Goal: Task Accomplishment & Management: Use online tool/utility

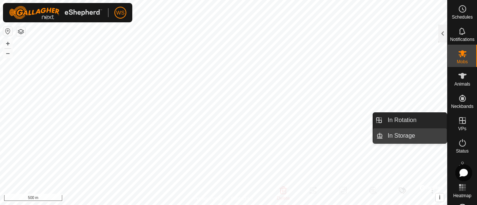
scroll to position [147, 0]
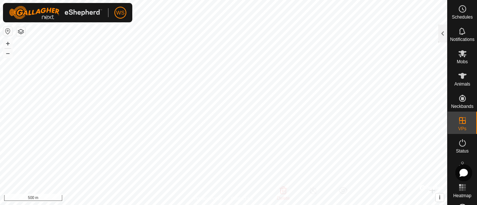
checkbox input "true"
checkbox input "false"
checkbox input "true"
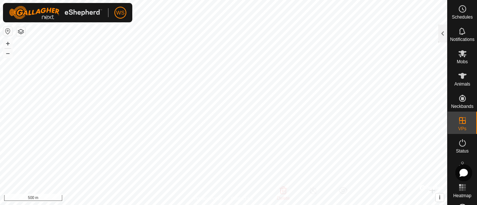
checkbox input "true"
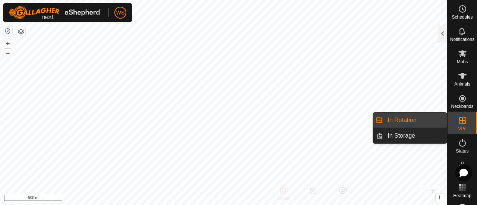
click at [462, 121] on icon at bounding box center [462, 120] width 7 height 7
click at [402, 120] on link "In Rotation" at bounding box center [415, 120] width 64 height 15
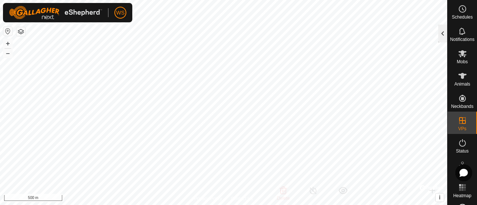
click at [446, 37] on div at bounding box center [442, 34] width 9 height 18
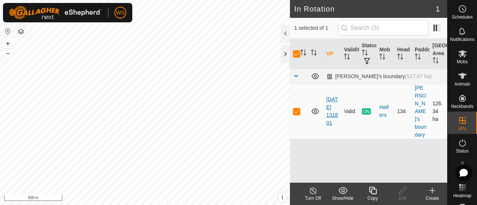
click at [329, 97] on link "[DATE] 131801" at bounding box center [333, 111] width 12 height 29
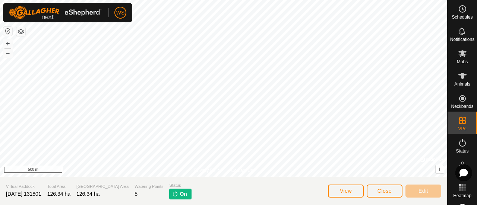
click at [180, 193] on span "On" at bounding box center [183, 195] width 7 height 8
click at [172, 194] on img at bounding box center [175, 194] width 6 height 6
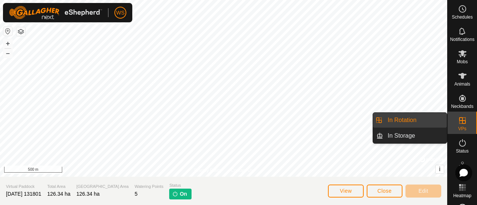
click at [459, 122] on icon at bounding box center [462, 120] width 7 height 7
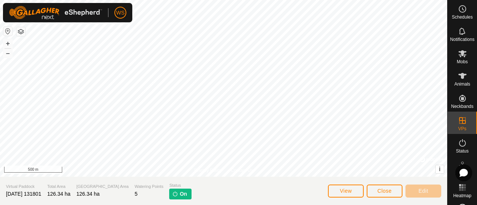
click at [172, 194] on img at bounding box center [175, 194] width 6 height 6
click at [169, 194] on p-tag "On" at bounding box center [180, 194] width 22 height 11
click at [459, 57] on icon at bounding box center [462, 53] width 9 height 9
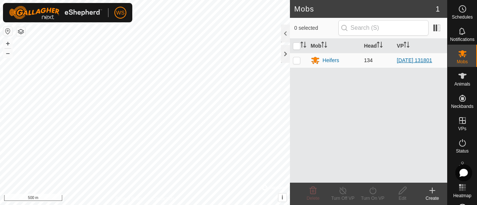
click at [408, 60] on link "[DATE] 131801" at bounding box center [414, 60] width 35 height 6
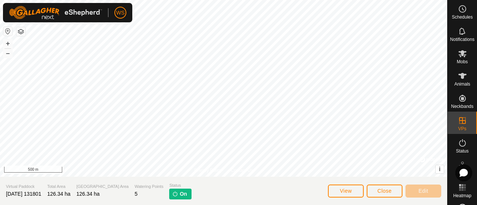
click at [172, 195] on img at bounding box center [175, 194] width 6 height 6
click at [345, 191] on span "View" at bounding box center [346, 191] width 12 height 6
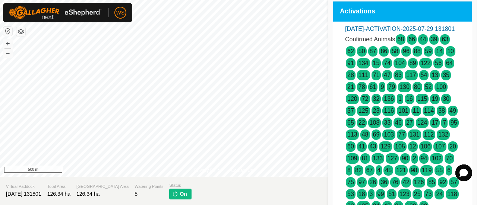
click at [299, 195] on section "Virtual Paddock [DATE] 131801 Total Area 126.34 ha Grazing Area 126.34 ha Water…" at bounding box center [223, 191] width 447 height 28
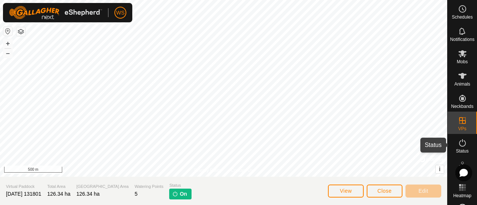
click at [461, 143] on icon at bounding box center [462, 143] width 9 height 9
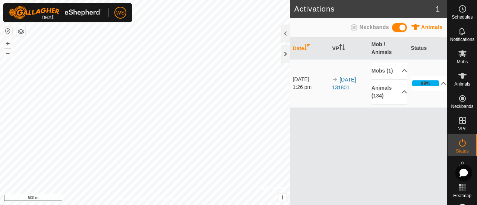
click at [350, 81] on link "[DATE] 131801" at bounding box center [344, 84] width 24 height 14
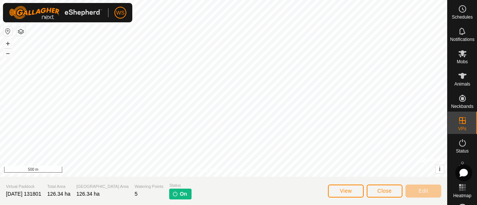
click at [172, 195] on img at bounding box center [175, 194] width 6 height 6
click at [341, 191] on span "View" at bounding box center [346, 191] width 12 height 6
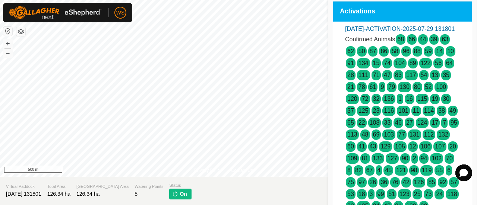
drag, startPoint x: 477, startPoint y: 26, endPoint x: 477, endPoint y: 57, distance: 30.9
click at [477, 57] on div "Activations [DATE]-ACTIVATION-2025-07-29 131801 Confirmed Animals 68 66 44 39 6…" at bounding box center [402, 114] width 149 height 236
click at [449, 23] on div "[DATE]-ACTIVATION-2025-07-29 131801 Confirmed Animals 68 66 44 39 63 62 50 87 8…" at bounding box center [402, 125] width 139 height 206
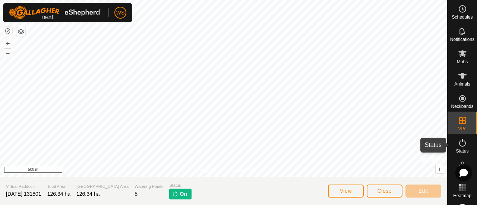
click at [462, 144] on icon at bounding box center [462, 143] width 9 height 9
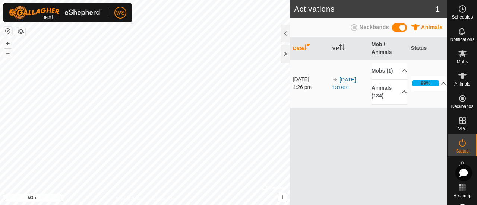
click at [439, 88] on p-accordion-header "99%" at bounding box center [429, 83] width 36 height 15
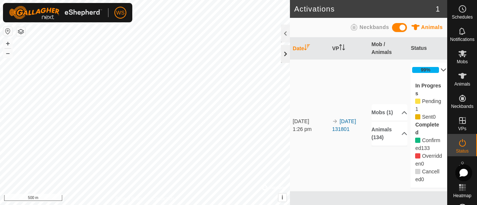
click at [284, 53] on div at bounding box center [285, 54] width 9 height 18
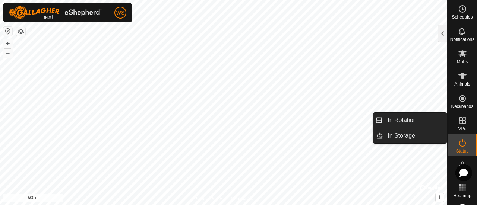
drag, startPoint x: 460, startPoint y: 113, endPoint x: 460, endPoint y: 121, distance: 8.2
click at [460, 121] on icon at bounding box center [462, 120] width 7 height 7
click at [396, 135] on link "In Storage" at bounding box center [415, 136] width 64 height 15
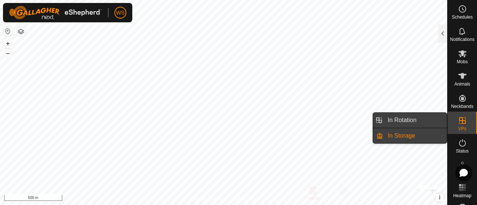
click at [397, 120] on link "In Rotation" at bounding box center [415, 120] width 64 height 15
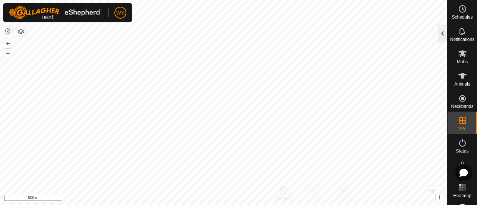
click at [442, 35] on div at bounding box center [442, 34] width 9 height 18
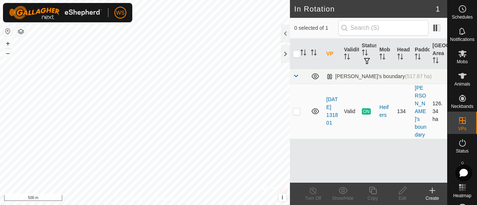
click at [299, 109] on p-checkbox at bounding box center [296, 112] width 7 height 6
checkbox input "true"
click at [296, 109] on p-checkbox at bounding box center [296, 112] width 7 height 6
checkbox input "false"
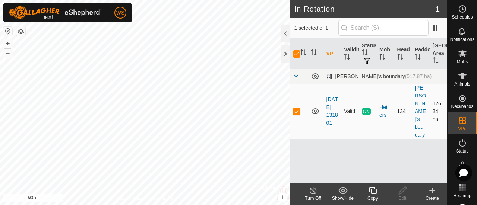
checkbox input "false"
click at [314, 109] on icon at bounding box center [315, 112] width 7 height 6
click at [314, 107] on icon at bounding box center [315, 111] width 9 height 9
click at [301, 105] on td at bounding box center [299, 111] width 18 height 55
checkbox input "true"
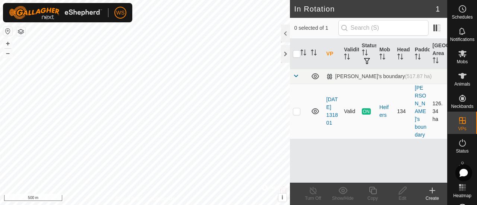
checkbox input "true"
click at [312, 191] on line at bounding box center [313, 191] width 6 height 6
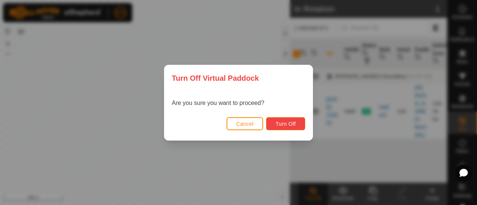
click at [287, 123] on span "Turn Off" at bounding box center [286, 124] width 21 height 6
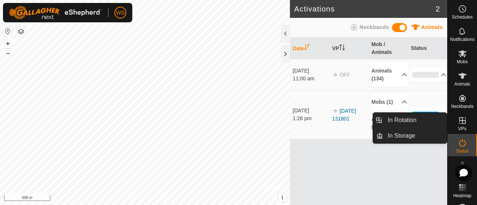
click at [465, 122] on es-virtualpaddocks-svg-icon at bounding box center [462, 121] width 13 height 12
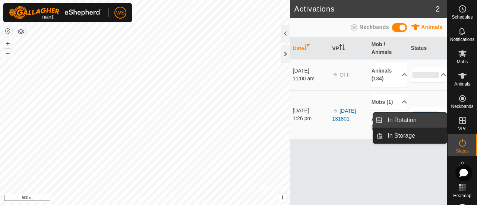
click at [394, 120] on link "In Rotation" at bounding box center [415, 120] width 64 height 15
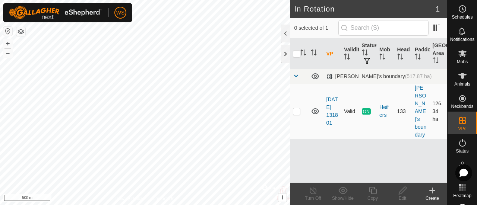
click at [329, 92] on td "[DATE] 131801" at bounding box center [333, 111] width 18 height 55
click at [332, 98] on td "[DATE] 131801" at bounding box center [333, 111] width 18 height 55
click at [331, 97] on link "[DATE] 131801" at bounding box center [333, 111] width 12 height 29
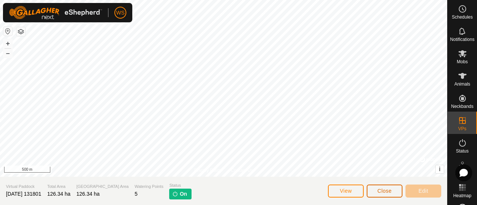
click at [387, 189] on span "Close" at bounding box center [385, 191] width 14 height 6
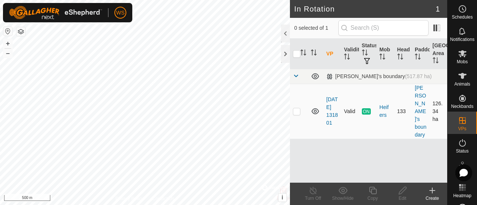
click at [331, 90] on td "[DATE] 131801" at bounding box center [333, 111] width 18 height 55
click at [330, 98] on td "[DATE] 131801" at bounding box center [333, 111] width 18 height 55
click at [330, 104] on link "[DATE] 131801" at bounding box center [333, 111] width 12 height 29
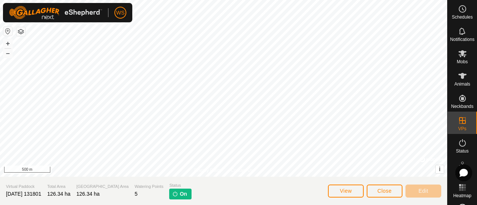
click at [172, 196] on img at bounding box center [175, 194] width 6 height 6
click at [462, 56] on icon at bounding box center [463, 53] width 8 height 7
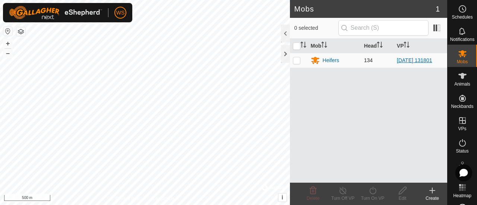
click at [427, 60] on link "[DATE] 131801" at bounding box center [414, 60] width 35 height 6
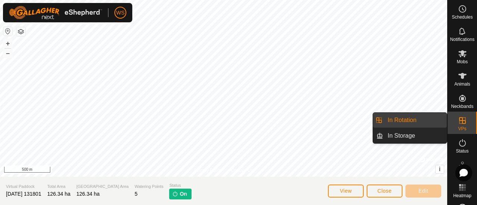
click at [459, 123] on icon at bounding box center [462, 120] width 7 height 7
click at [394, 123] on link "In Rotation" at bounding box center [415, 120] width 64 height 15
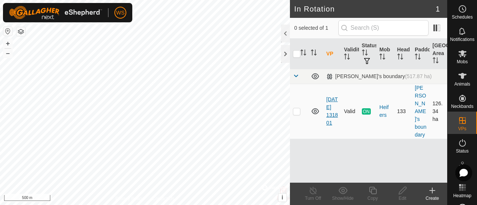
click at [331, 97] on link "[DATE] 131801" at bounding box center [333, 111] width 12 height 29
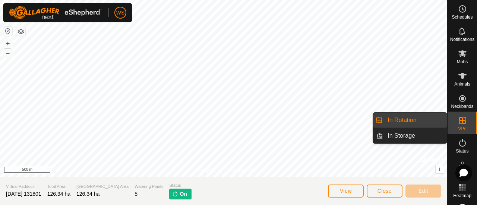
click at [458, 122] on icon at bounding box center [462, 120] width 9 height 9
click at [403, 122] on link "In Rotation" at bounding box center [415, 120] width 64 height 15
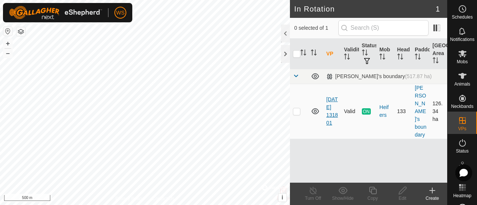
click at [329, 97] on link "[DATE] 131801" at bounding box center [333, 111] width 12 height 29
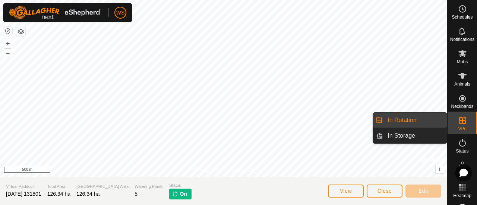
click at [392, 118] on link "In Rotation" at bounding box center [415, 120] width 64 height 15
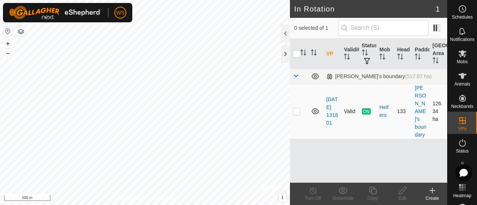
click at [298, 109] on p-checkbox at bounding box center [296, 112] width 7 height 6
checkbox input "true"
click at [310, 191] on icon at bounding box center [313, 190] width 7 height 7
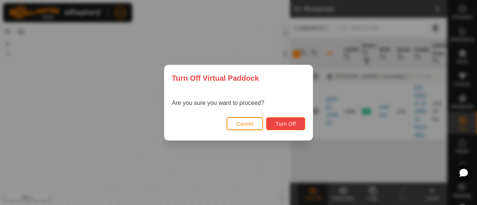
click at [289, 125] on span "Turn Off" at bounding box center [286, 124] width 21 height 6
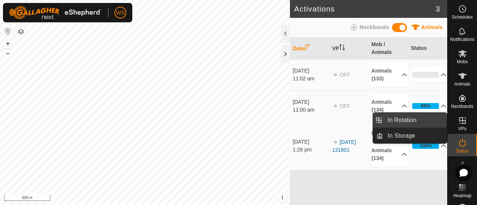
click at [404, 124] on link "In Rotation" at bounding box center [415, 120] width 64 height 15
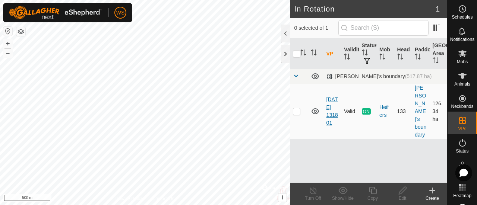
click at [333, 97] on link "[DATE] 131801" at bounding box center [333, 111] width 12 height 29
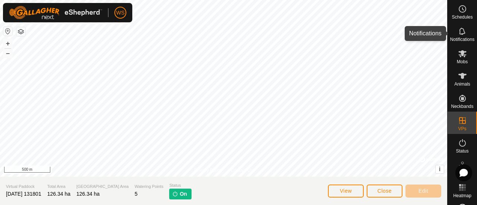
click at [460, 30] on icon at bounding box center [462, 31] width 9 height 9
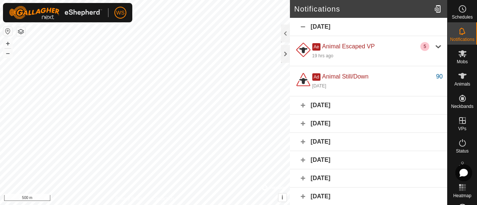
click at [460, 30] on icon at bounding box center [462, 31] width 9 height 9
click at [288, 50] on div at bounding box center [285, 54] width 9 height 18
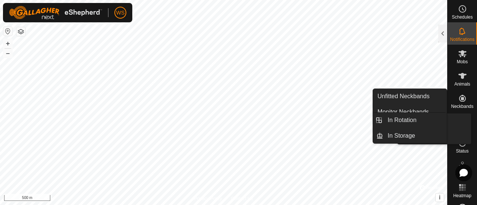
click at [459, 121] on icon at bounding box center [462, 120] width 7 height 7
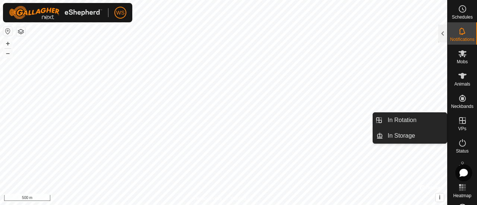
click at [398, 121] on link "In Rotation" at bounding box center [415, 120] width 64 height 15
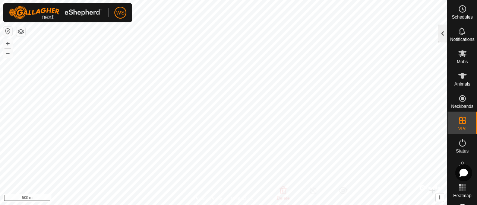
click at [443, 34] on div at bounding box center [442, 34] width 9 height 18
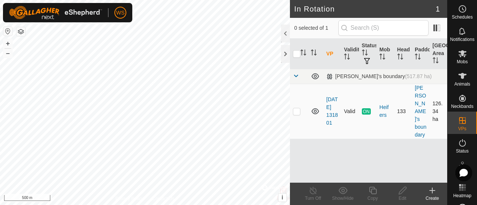
click at [298, 109] on p-checkbox at bounding box center [296, 112] width 7 height 6
checkbox input "true"
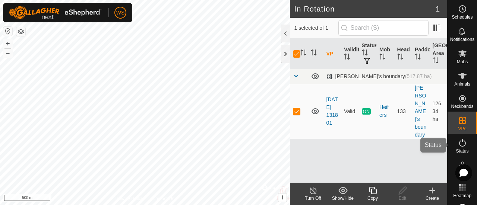
click at [460, 143] on icon at bounding box center [462, 143] width 9 height 9
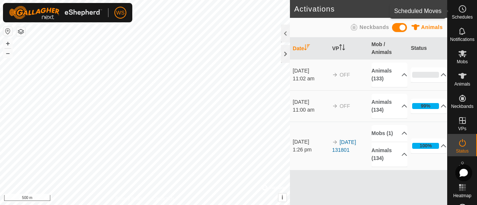
click at [462, 13] on icon at bounding box center [462, 8] width 9 height 9
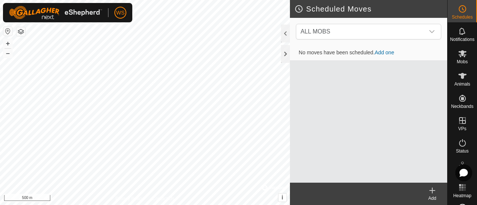
click at [462, 13] on icon at bounding box center [462, 8] width 9 height 9
click at [459, 33] on icon at bounding box center [462, 31] width 9 height 9
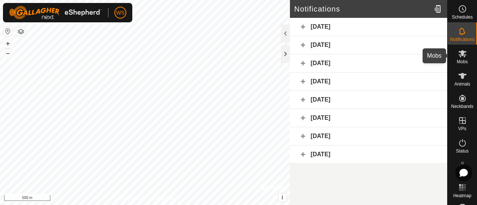
click at [460, 61] on span "Mobs" at bounding box center [462, 62] width 11 height 4
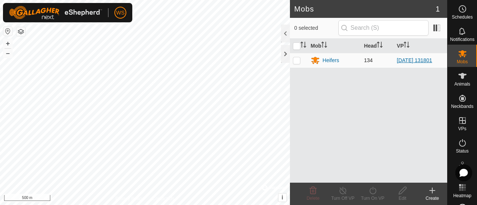
click at [422, 60] on link "[DATE] 131801" at bounding box center [414, 60] width 35 height 6
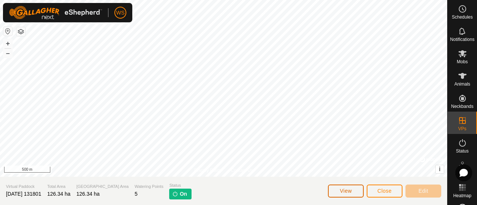
click at [338, 188] on button "View" at bounding box center [346, 191] width 36 height 13
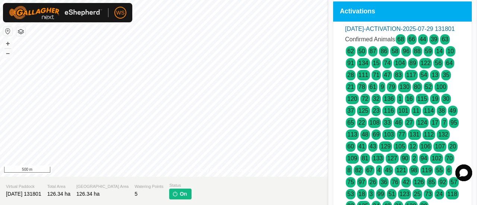
drag, startPoint x: 314, startPoint y: 179, endPoint x: 312, endPoint y: 189, distance: 9.9
click at [314, 180] on section "Virtual Paddock [DATE] 131801 Total Area 126.34 ha Grazing Area 126.34 ha Water…" at bounding box center [223, 191] width 447 height 28
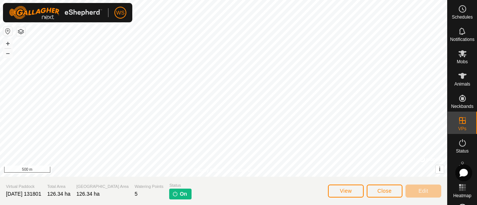
click at [172, 194] on img at bounding box center [175, 194] width 6 height 6
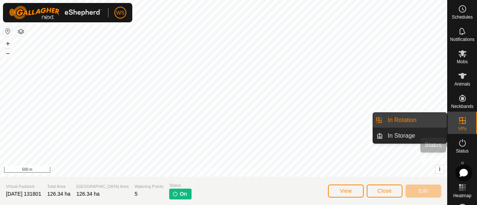
click at [460, 142] on icon at bounding box center [462, 143] width 9 height 9
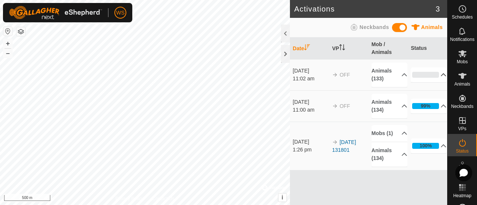
click at [441, 74] on p-accordion-header "0%" at bounding box center [429, 74] width 36 height 15
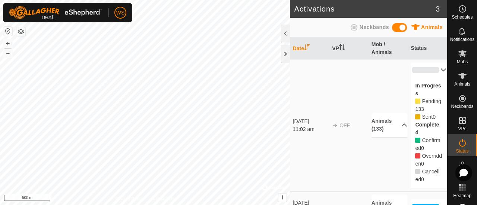
click at [434, 69] on p-accordion-header "0%" at bounding box center [429, 70] width 36 height 15
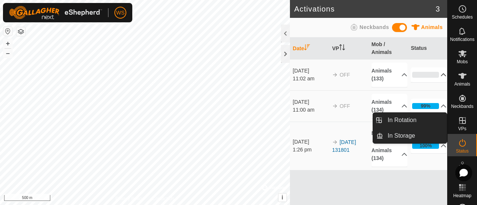
click at [415, 127] on link "In Rotation" at bounding box center [415, 120] width 64 height 15
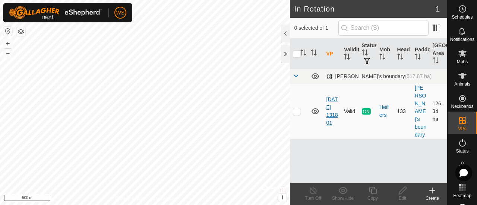
click at [330, 97] on link "[DATE] 131801" at bounding box center [333, 111] width 12 height 29
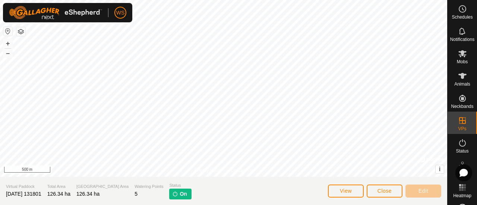
click at [172, 194] on img at bounding box center [175, 194] width 6 height 6
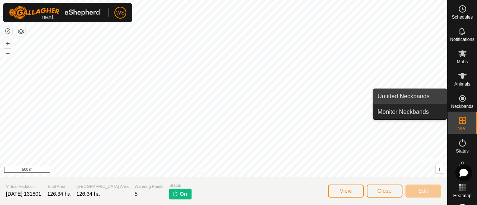
click at [400, 96] on link "Unfitted Neckbands" at bounding box center [410, 96] width 74 height 15
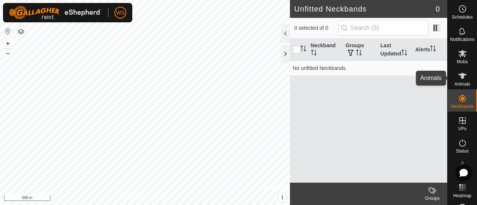
click at [459, 76] on icon at bounding box center [463, 76] width 8 height 6
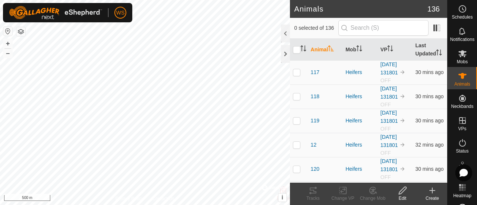
scroll to position [389, 0]
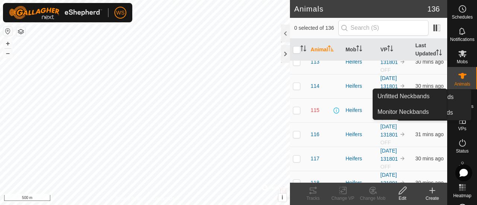
click at [461, 102] on icon at bounding box center [462, 98] width 9 height 9
click at [460, 100] on icon at bounding box center [462, 98] width 7 height 7
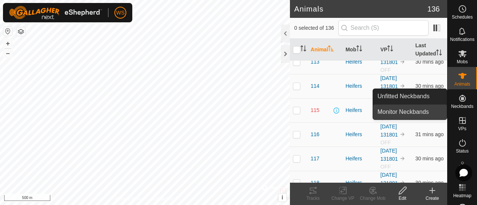
click at [395, 110] on link "Monitor Neckbands" at bounding box center [410, 112] width 74 height 15
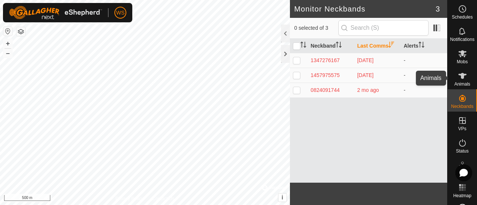
click at [460, 78] on icon at bounding box center [463, 76] width 8 height 6
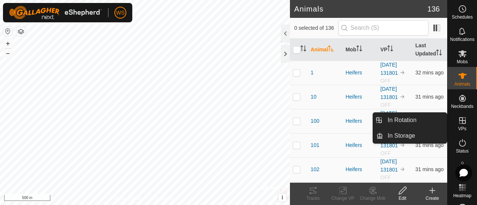
click at [421, 124] on link "In Rotation" at bounding box center [415, 120] width 64 height 15
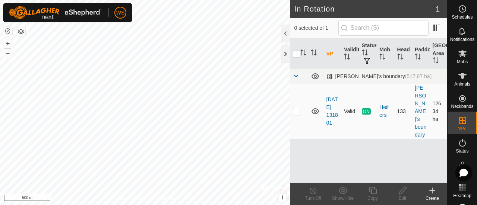
click at [298, 109] on p-checkbox at bounding box center [296, 112] width 7 height 6
checkbox input "true"
click at [336, 149] on div "VP Validity Status Mob Head Paddock Grazing Area [PERSON_NAME]'s boundary (517.…" at bounding box center [368, 111] width 157 height 144
click at [435, 192] on icon at bounding box center [432, 190] width 9 height 9
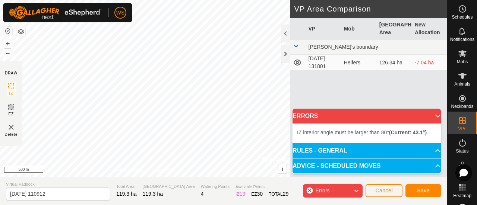
click at [179, 87] on div "IZ interior angle must be larger than 80° (Current: 43.1°) . + – ⇧ i © Mapbox ,…" at bounding box center [145, 88] width 290 height 177
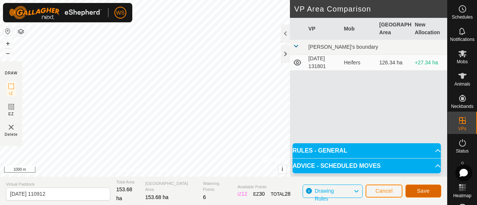
click at [424, 191] on span "Save" at bounding box center [423, 191] width 13 height 6
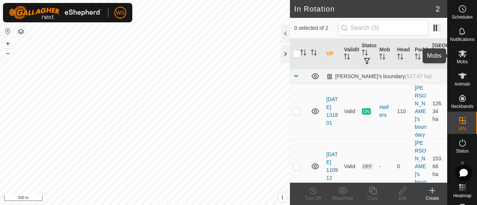
click at [460, 53] on icon at bounding box center [463, 53] width 8 height 7
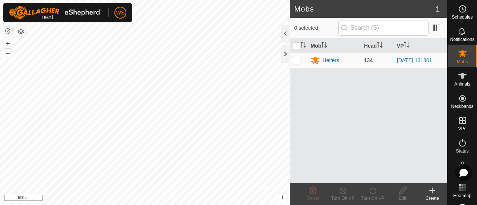
click at [298, 61] on p-checkbox at bounding box center [296, 60] width 7 height 6
checkbox input "true"
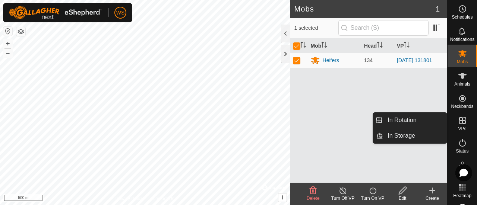
click at [458, 123] on icon at bounding box center [462, 120] width 9 height 9
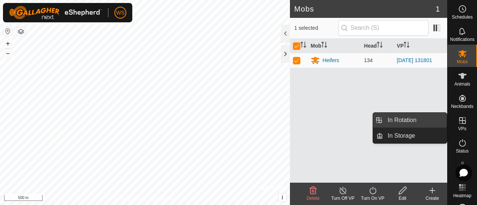
click at [410, 122] on link "In Rotation" at bounding box center [415, 120] width 64 height 15
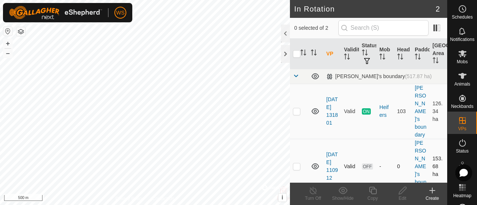
click at [367, 164] on span "OFF" at bounding box center [367, 167] width 11 height 6
click at [297, 164] on p-checkbox at bounding box center [296, 167] width 7 height 6
checkbox input "true"
click at [376, 155] on td "OFF" at bounding box center [368, 166] width 18 height 55
click at [353, 160] on td "Valid" at bounding box center [350, 166] width 18 height 55
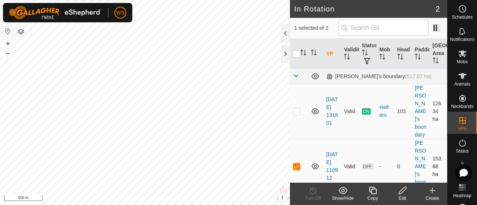
click at [370, 164] on span "OFF" at bounding box center [367, 167] width 11 height 6
click at [297, 106] on td at bounding box center [299, 111] width 18 height 55
checkbox input "true"
click at [297, 164] on p-checkbox at bounding box center [296, 167] width 7 height 6
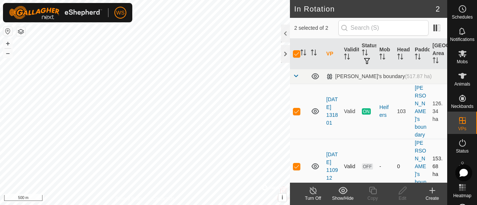
checkbox input "false"
click at [295, 109] on p-checkbox at bounding box center [296, 112] width 7 height 6
checkbox input "false"
click at [294, 164] on p-checkbox at bounding box center [296, 167] width 7 height 6
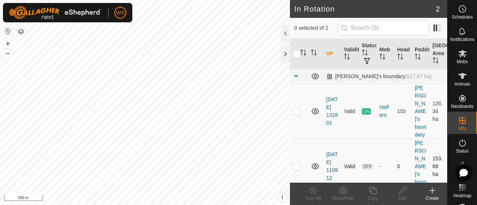
checkbox input "true"
